Goal: Communication & Community: Ask a question

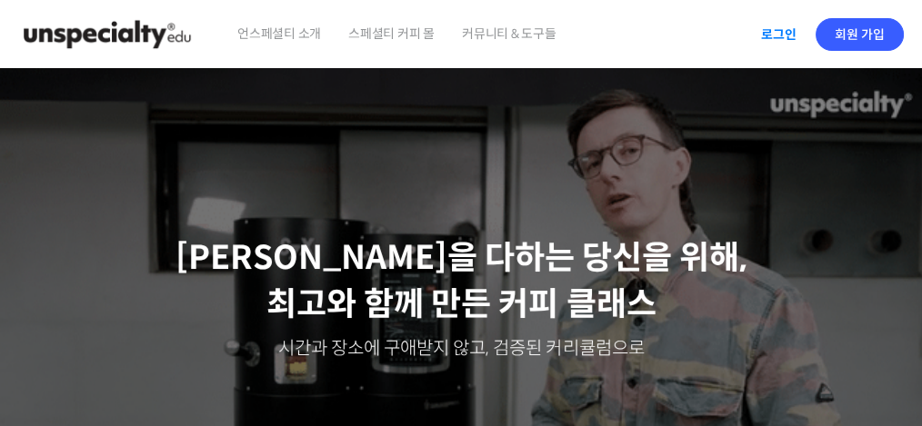
click at [784, 29] on link "로그인" at bounding box center [778, 35] width 57 height 42
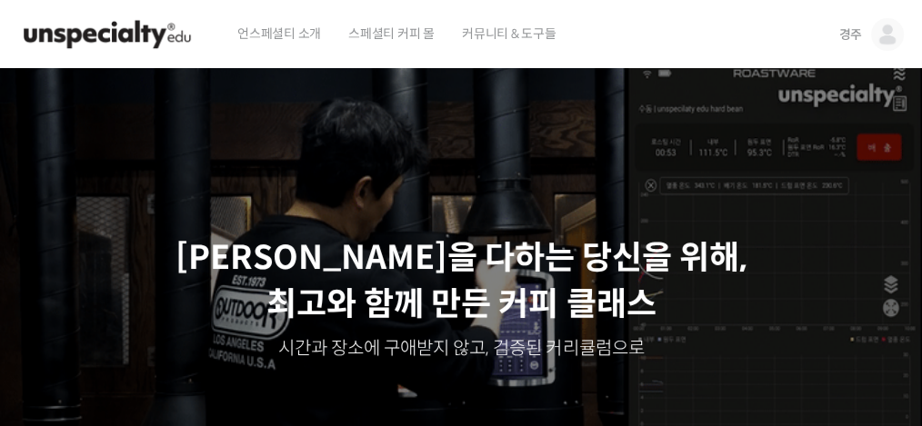
click at [888, 35] on img at bounding box center [887, 34] width 33 height 33
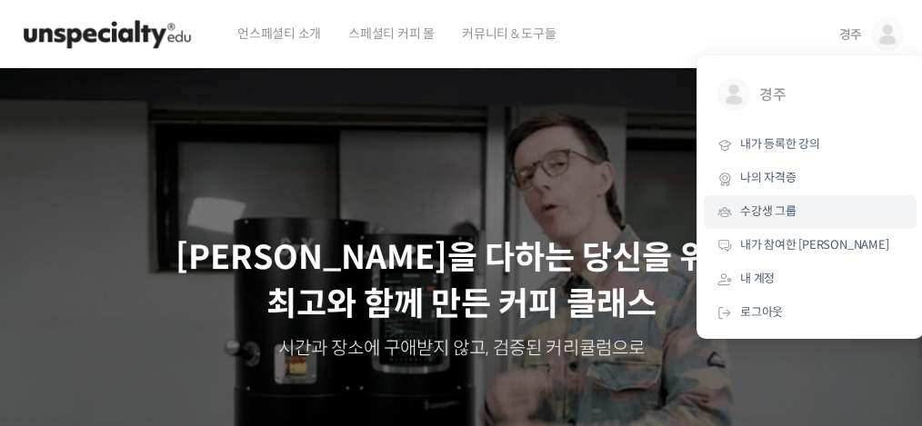
click at [777, 211] on span "수강생 그룹" at bounding box center [768, 211] width 56 height 15
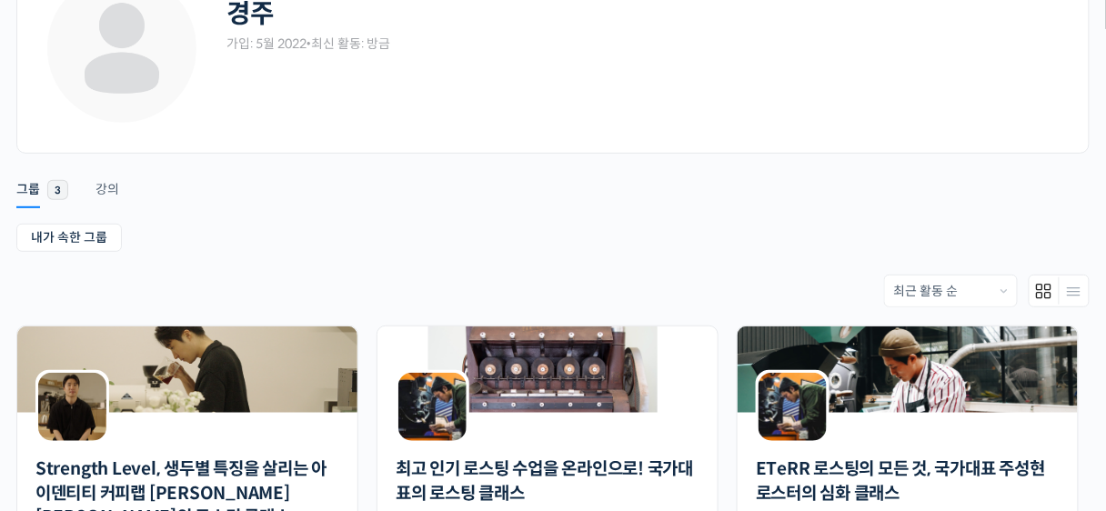
scroll to position [153, 0]
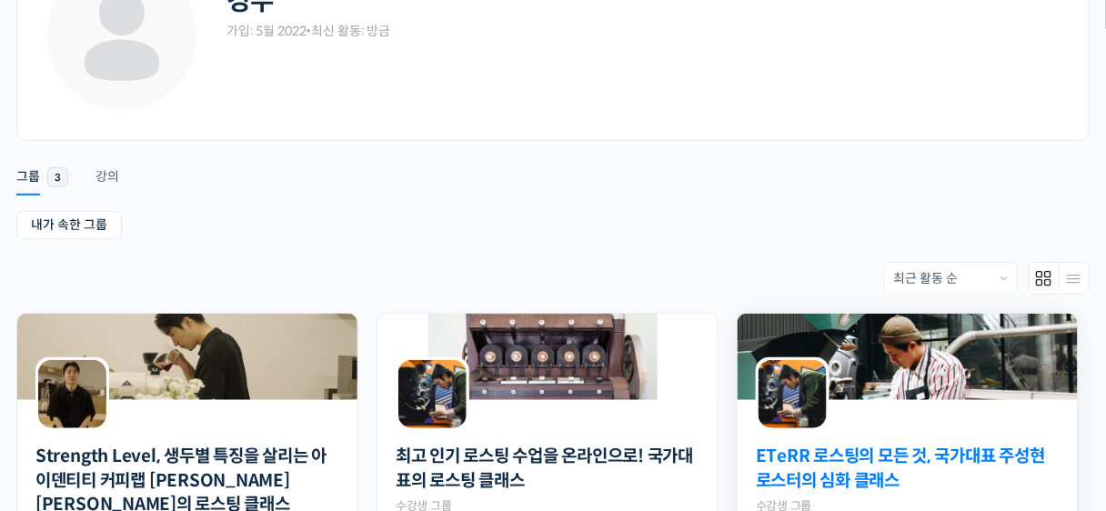
click at [861, 426] on link "ETeRR 로스팅의 모든 것, 국가대표 주성현 로스터의 심화 클래스" at bounding box center [908, 469] width 304 height 48
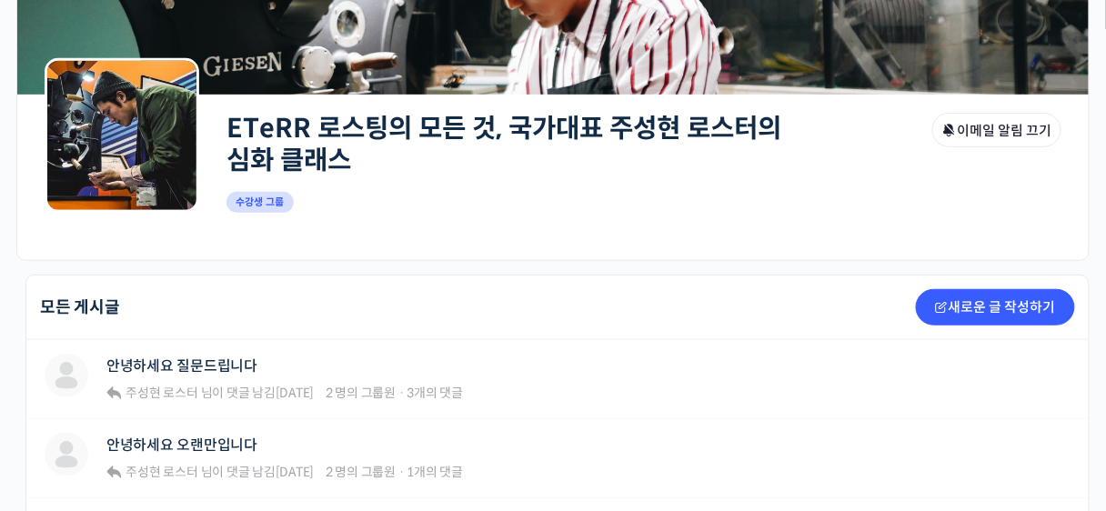
scroll to position [204, 0]
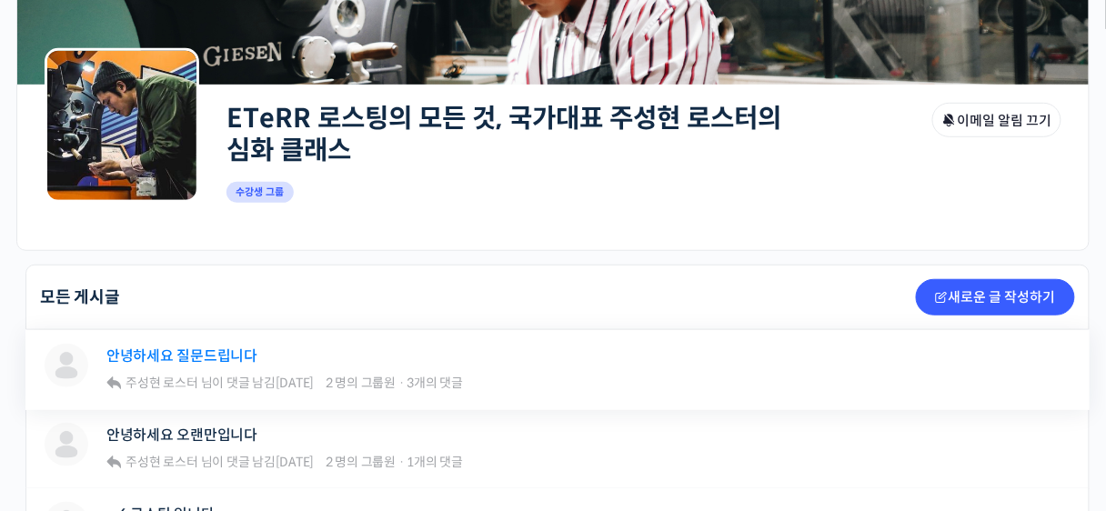
click at [246, 356] on link "안녕하세요 질문드립니다" at bounding box center [181, 355] width 151 height 17
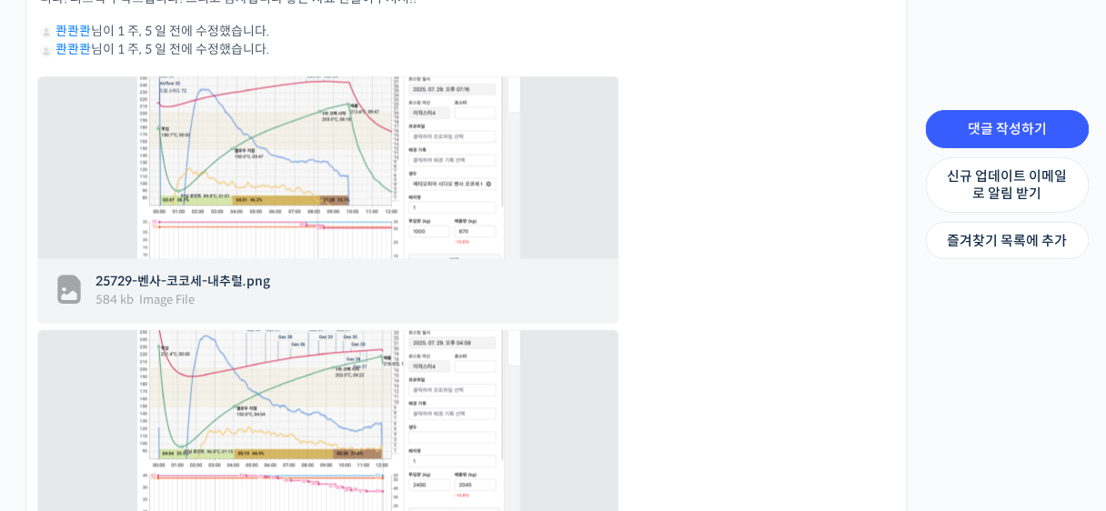
scroll to position [801, 0]
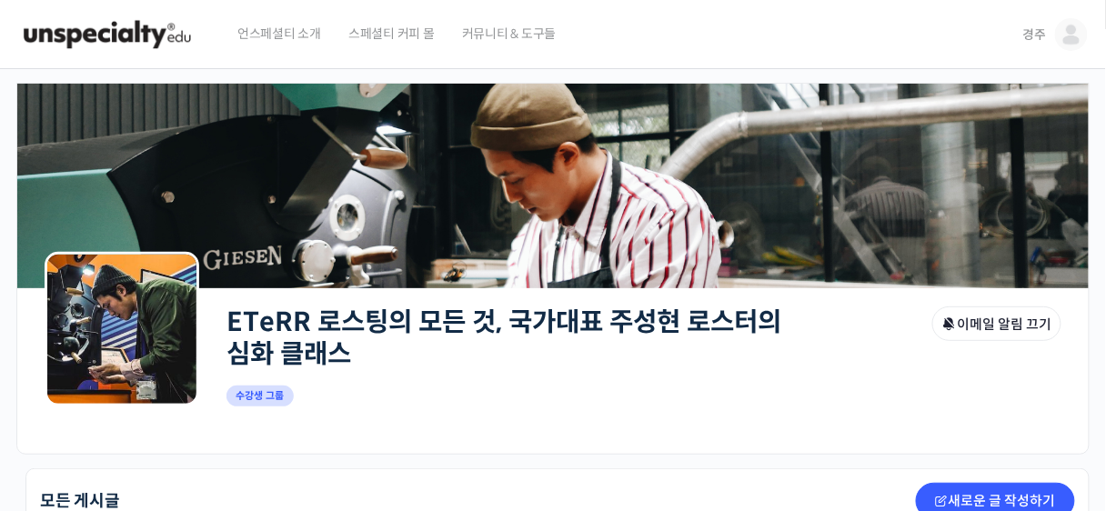
click at [1069, 31] on img at bounding box center [1071, 34] width 33 height 33
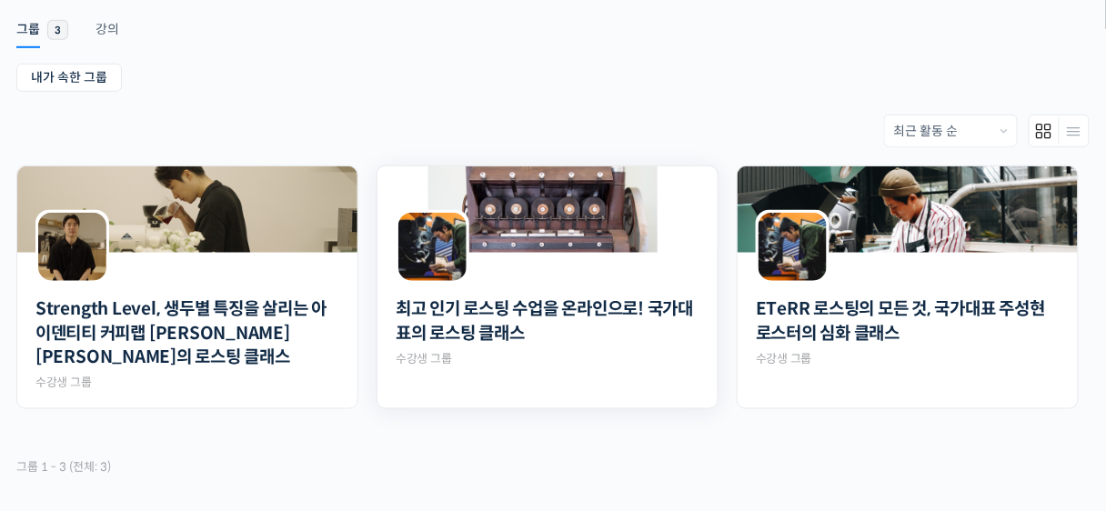
scroll to position [334, 0]
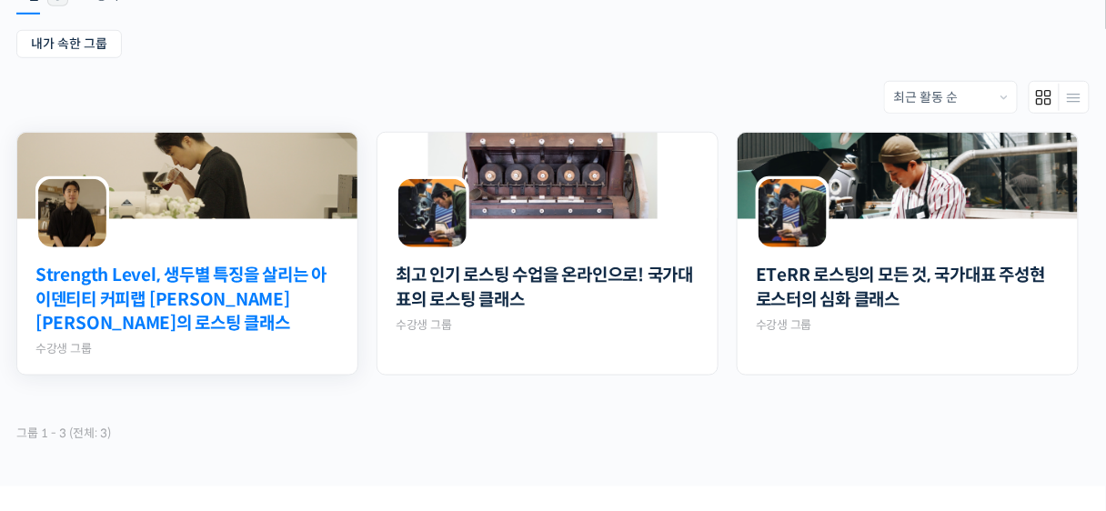
click at [196, 276] on link "Strength Level, 생두별 특징을 살리는 아이덴티티 커피랩 윤원균 대표의 로스팅 클래스" at bounding box center [187, 300] width 304 height 73
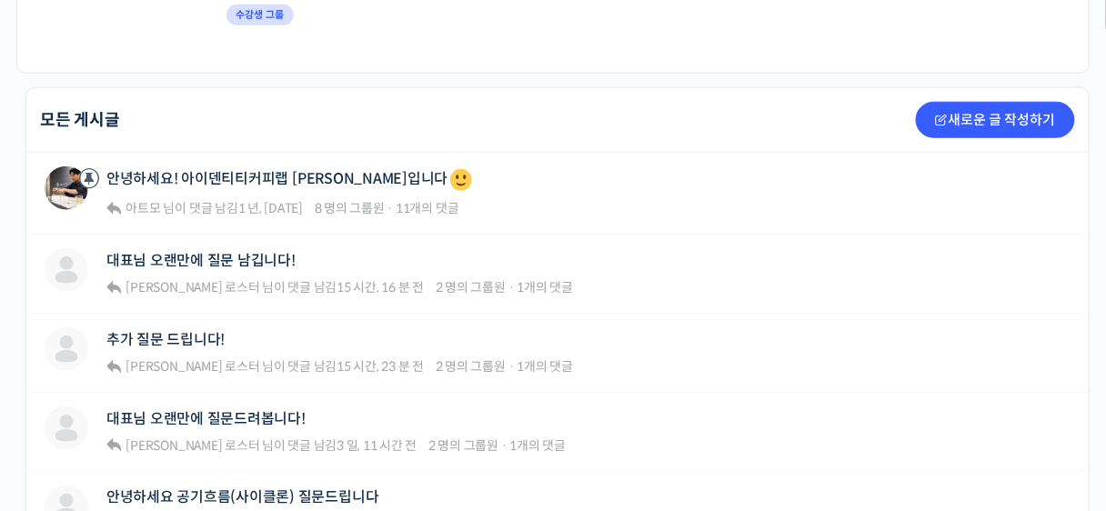
scroll to position [419, 0]
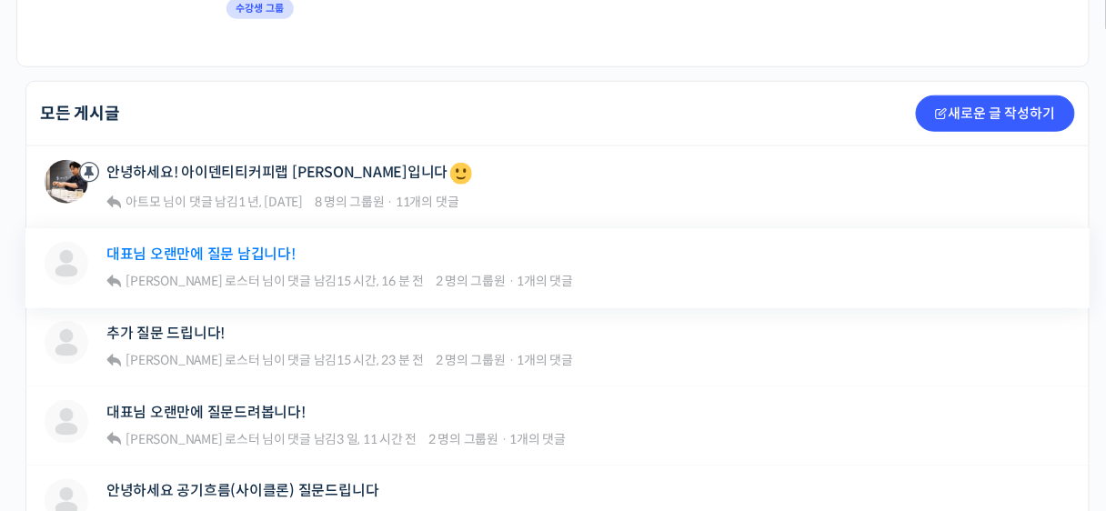
click at [277, 246] on link "대표님 오랜만에 질문 남깁니다!" at bounding box center [200, 254] width 189 height 17
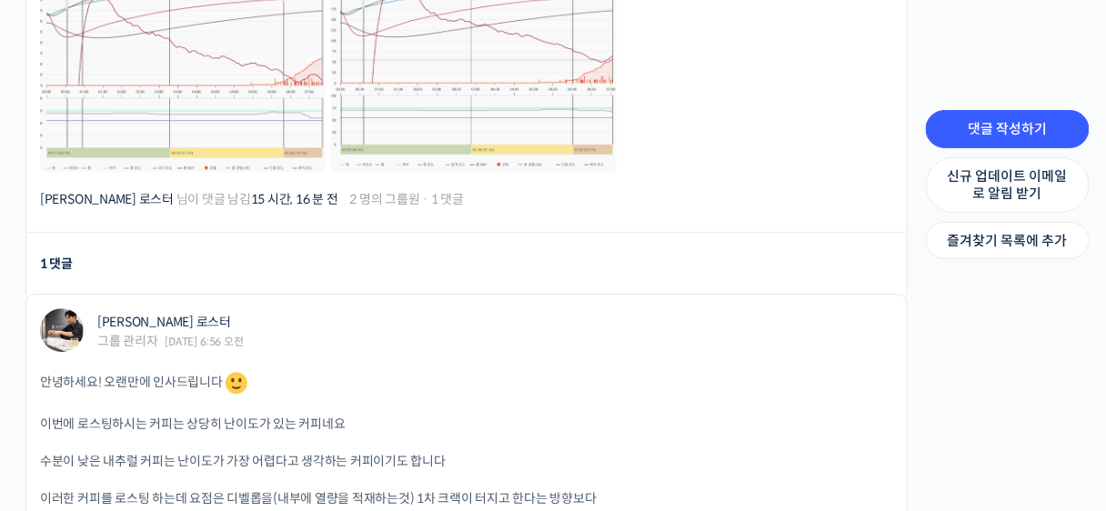
scroll to position [1057, 0]
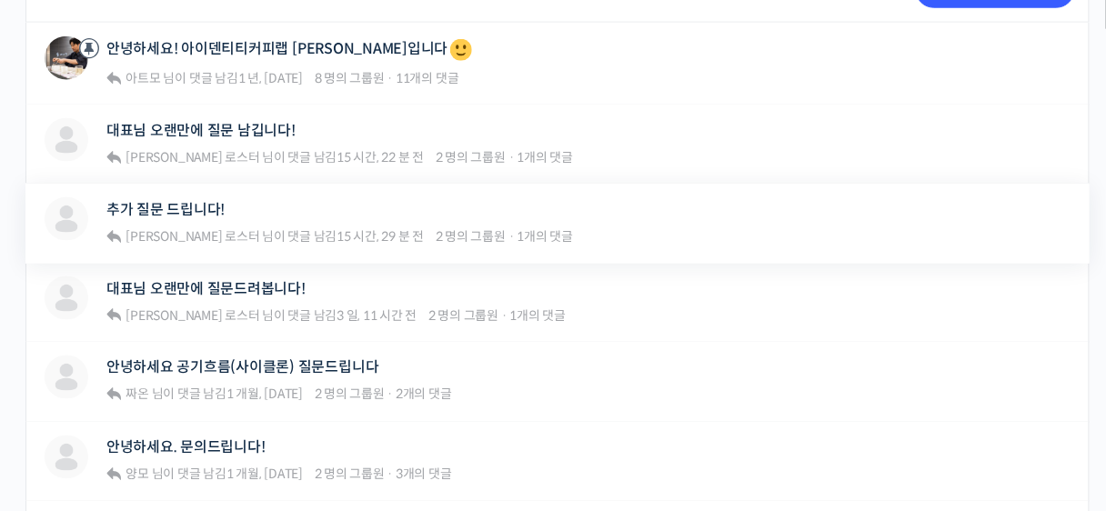
scroll to position [556, 0]
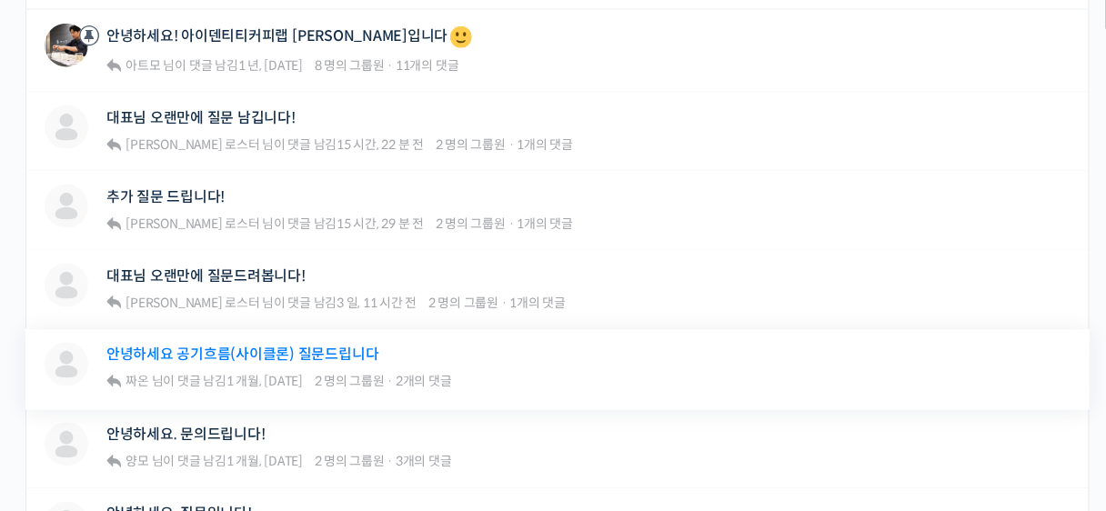
click at [235, 346] on link "안녕하세요 공기흐름(사이클론) 질문드립니다" at bounding box center [242, 354] width 272 height 17
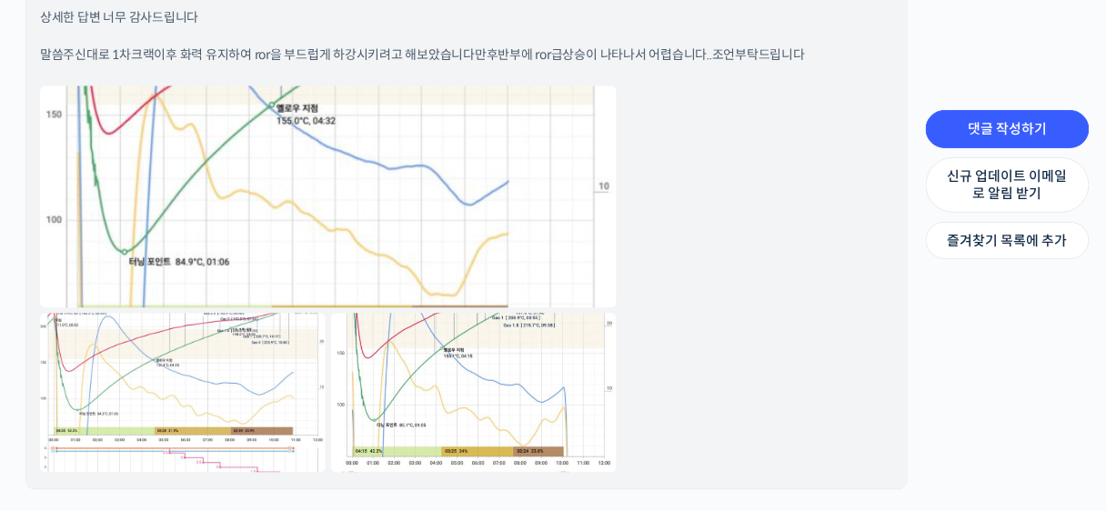
scroll to position [2590, 0]
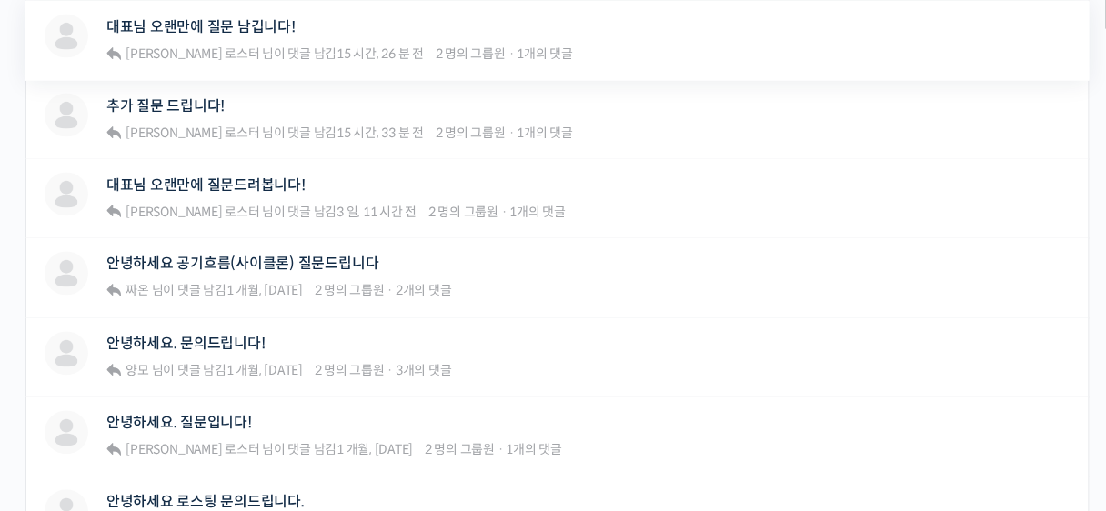
scroll to position [652, 0]
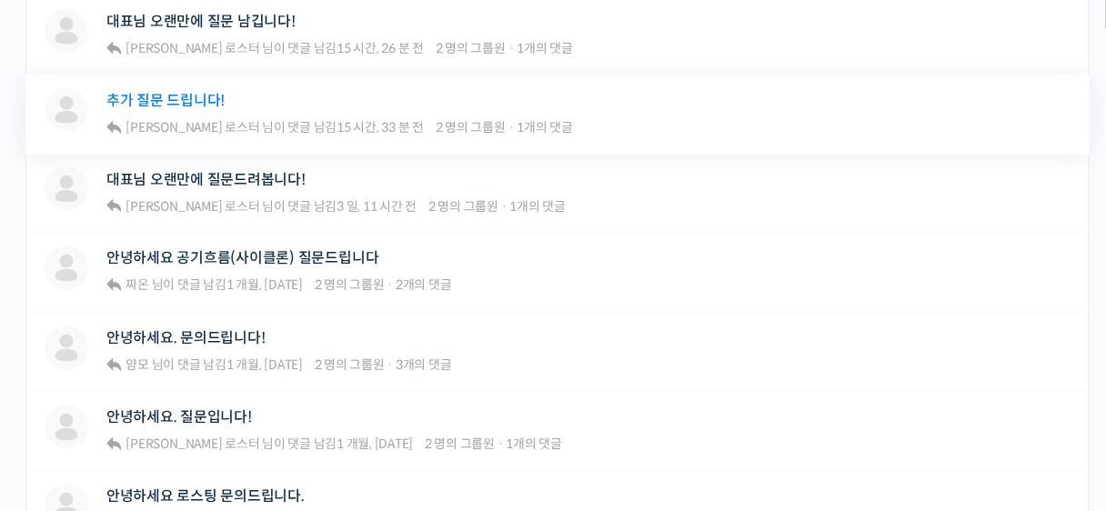
click at [204, 92] on link "추가 질문 드립니다!" at bounding box center [165, 100] width 118 height 17
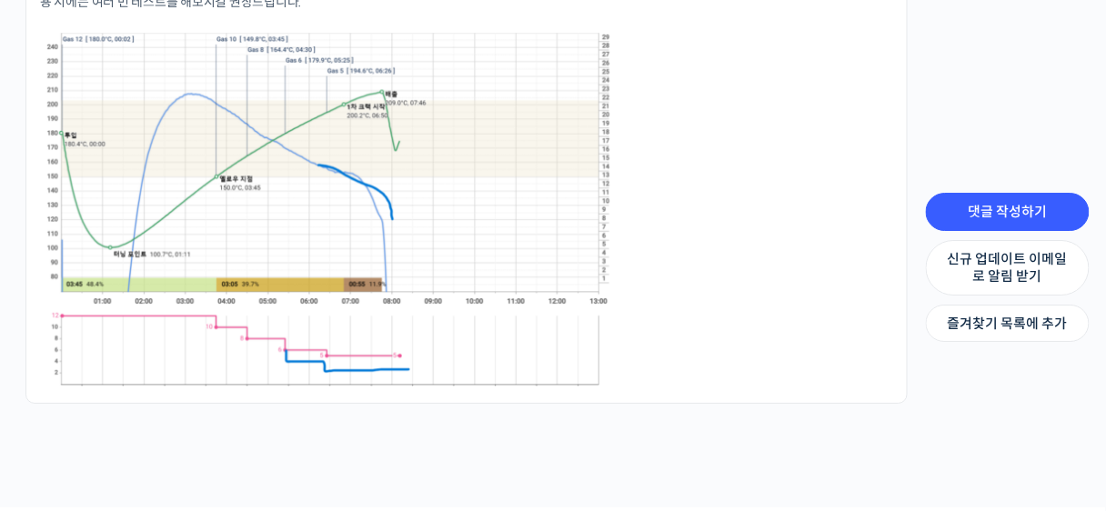
scroll to position [1531, 0]
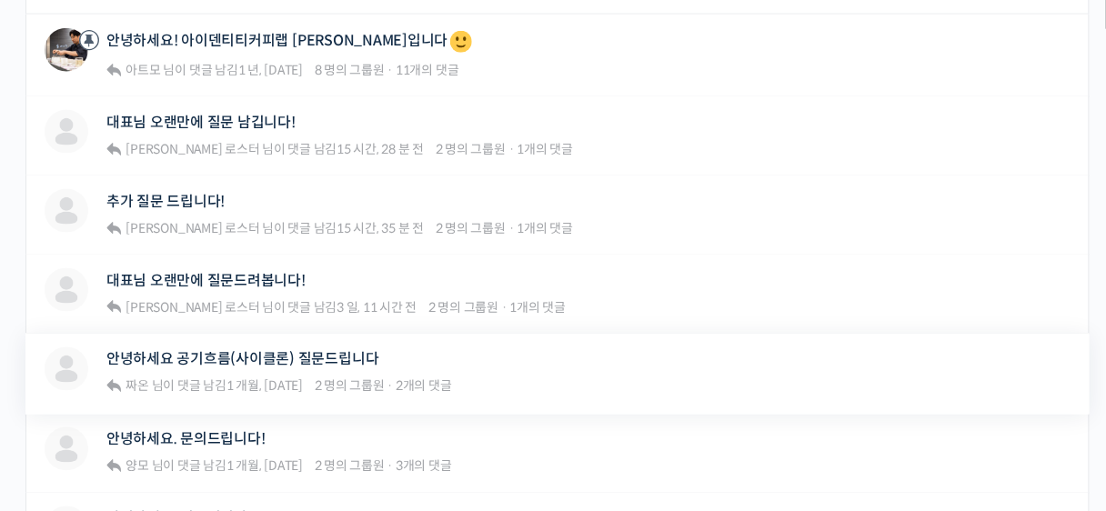
scroll to position [550, 0]
click at [235, 273] on link "대표님 오랜만에 질문드려봅니다!" at bounding box center [205, 281] width 199 height 17
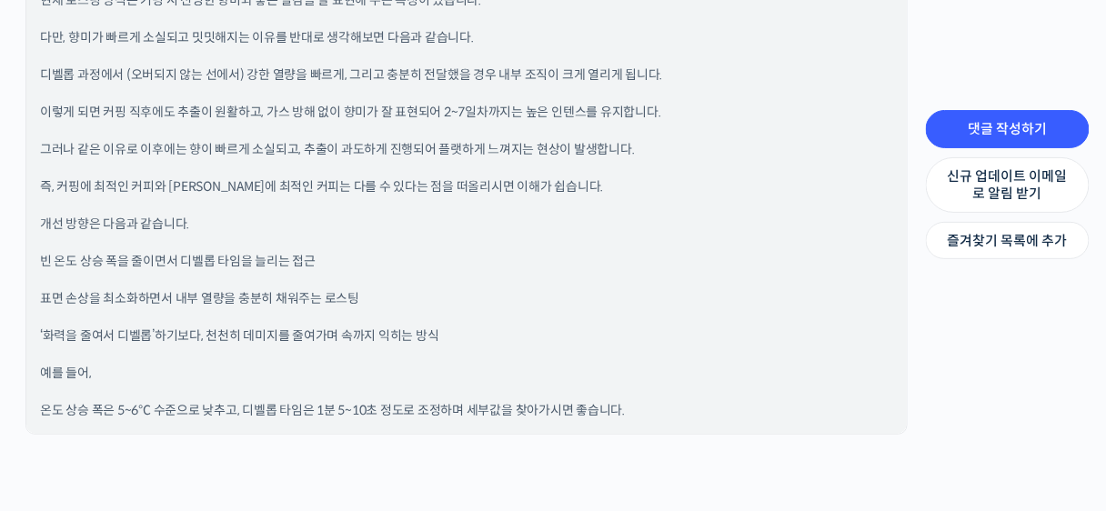
scroll to position [1718, 0]
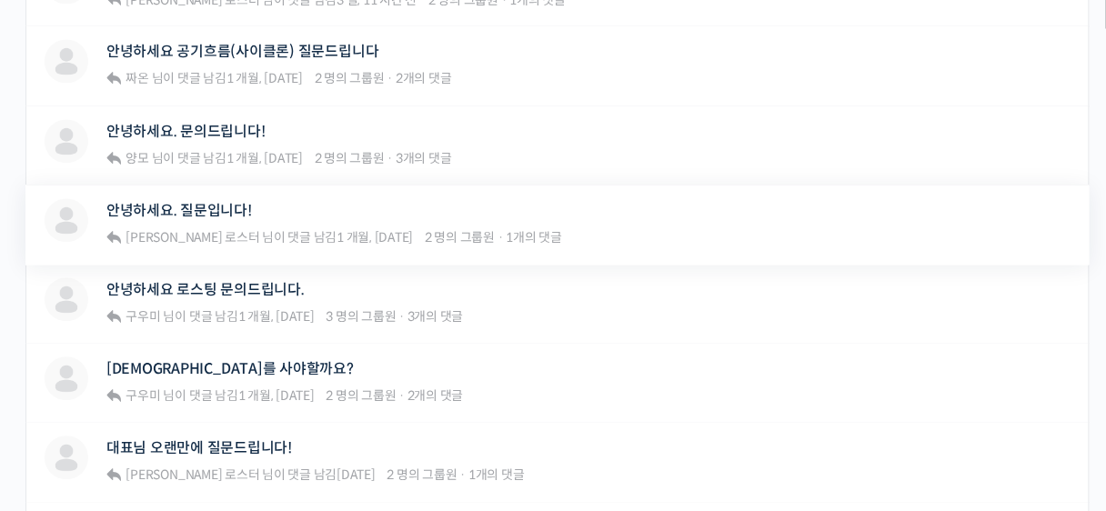
scroll to position [858, 0]
click at [220, 361] on link "[DEMOGRAPHIC_DATA]를 사야할까요?" at bounding box center [229, 369] width 247 height 17
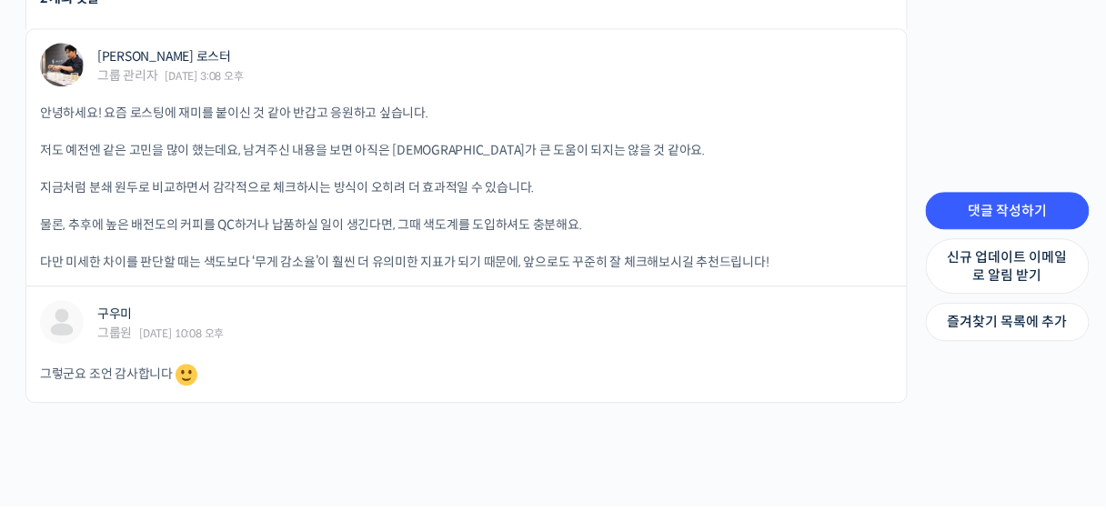
scroll to position [1056, 0]
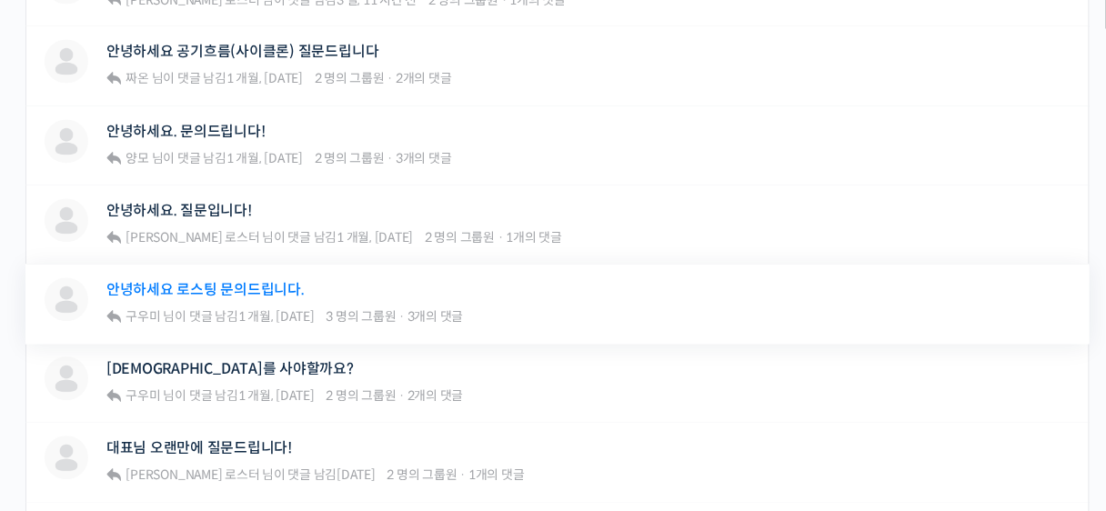
click at [195, 282] on link "안녕하세요 로스팅 문의드립니다." at bounding box center [205, 290] width 198 height 17
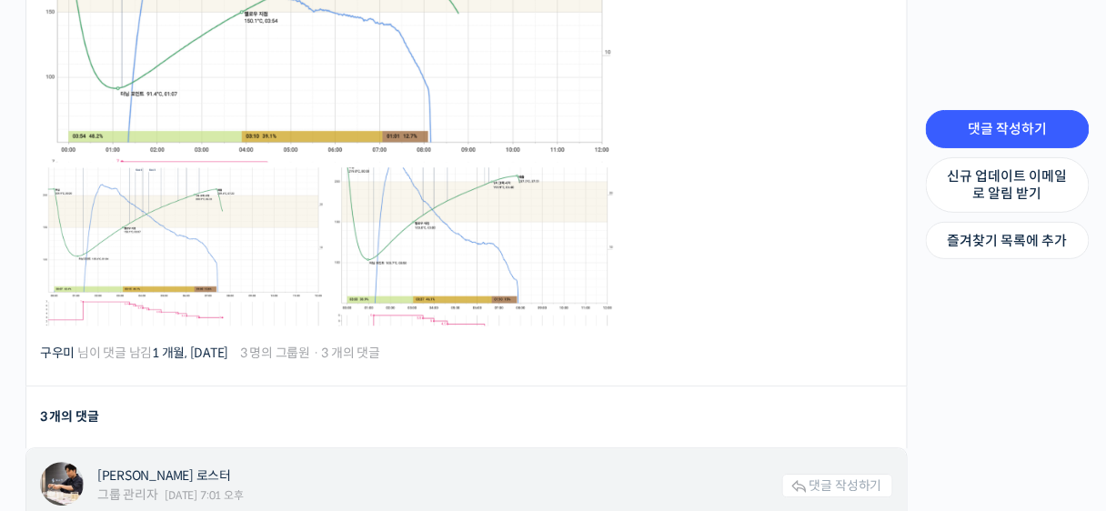
scroll to position [997, 0]
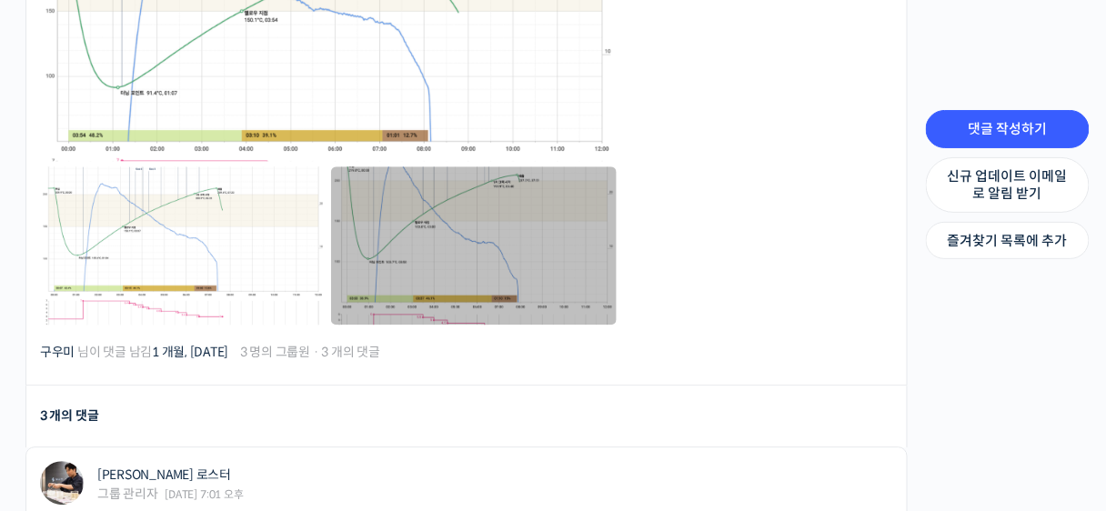
click at [464, 205] on link at bounding box center [474, 245] width 286 height 158
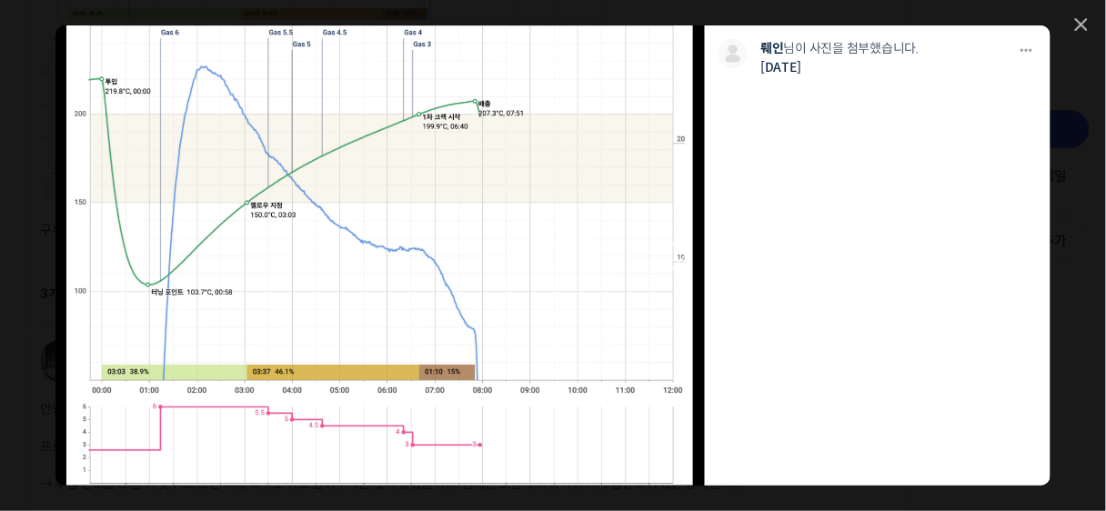
scroll to position [1123, 0]
click at [1079, 24] on icon at bounding box center [1081, 24] width 13 height 13
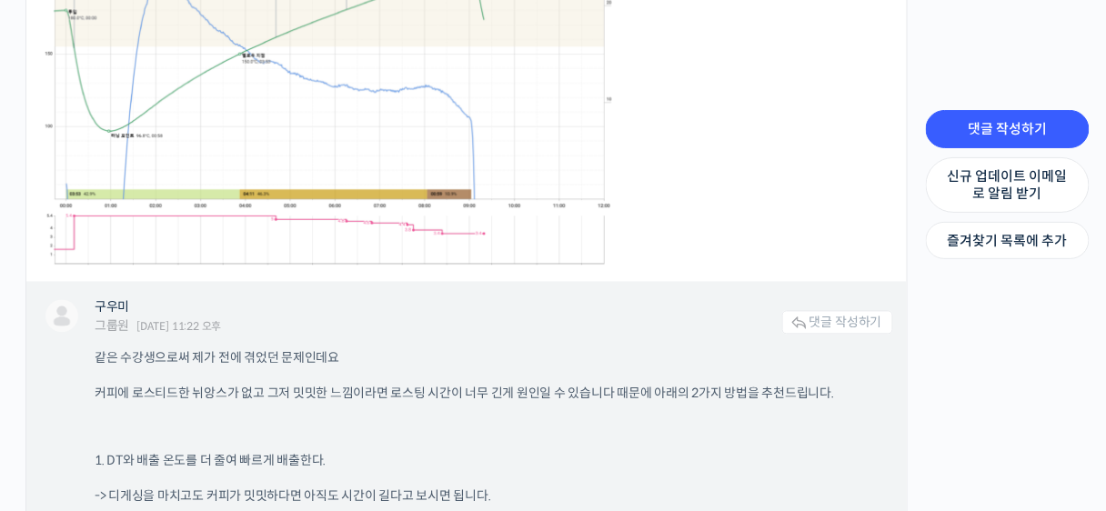
scroll to position [2384, 0]
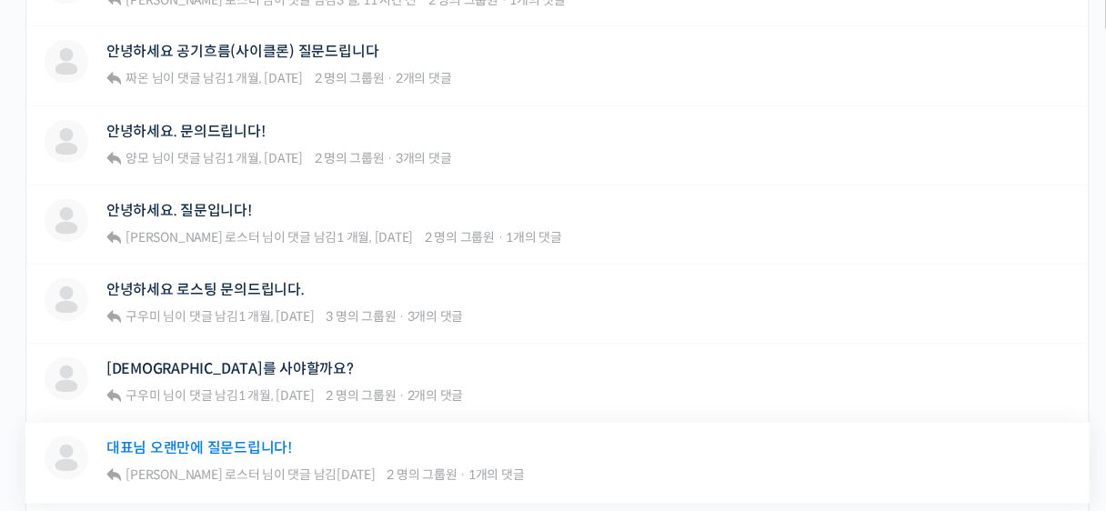
click at [225, 440] on link "대표님 오랜만에 질문드립니다!" at bounding box center [198, 448] width 185 height 17
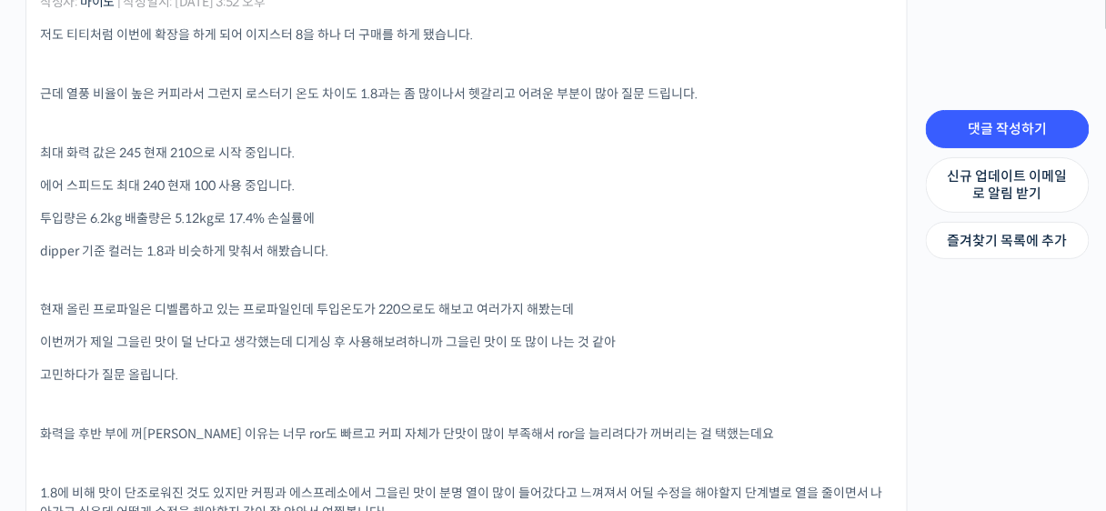
scroll to position [566, 0]
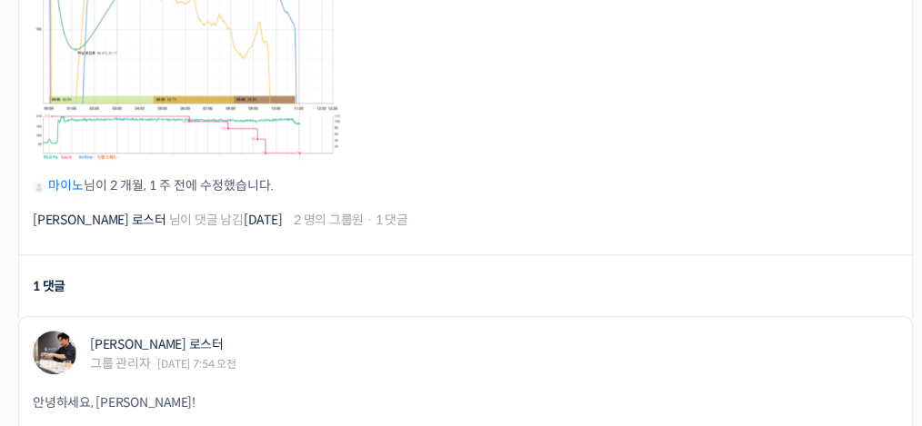
scroll to position [1278, 0]
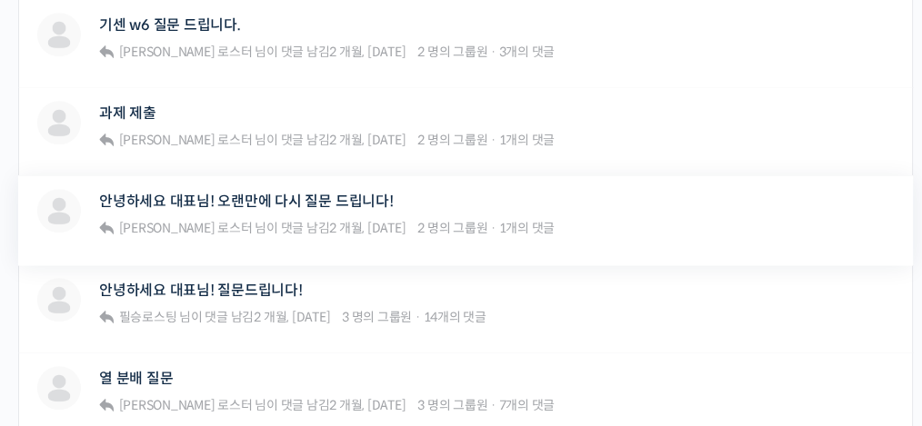
scroll to position [1470, 0]
click at [248, 284] on link "안녕하세요 대표님! 질문드립니다!" at bounding box center [201, 289] width 204 height 17
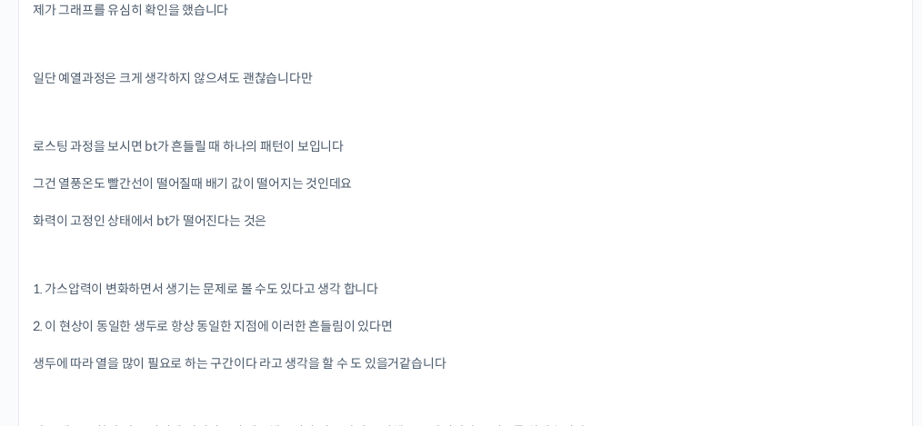
scroll to position [2730, 0]
